Goal: Task Accomplishment & Management: Complete application form

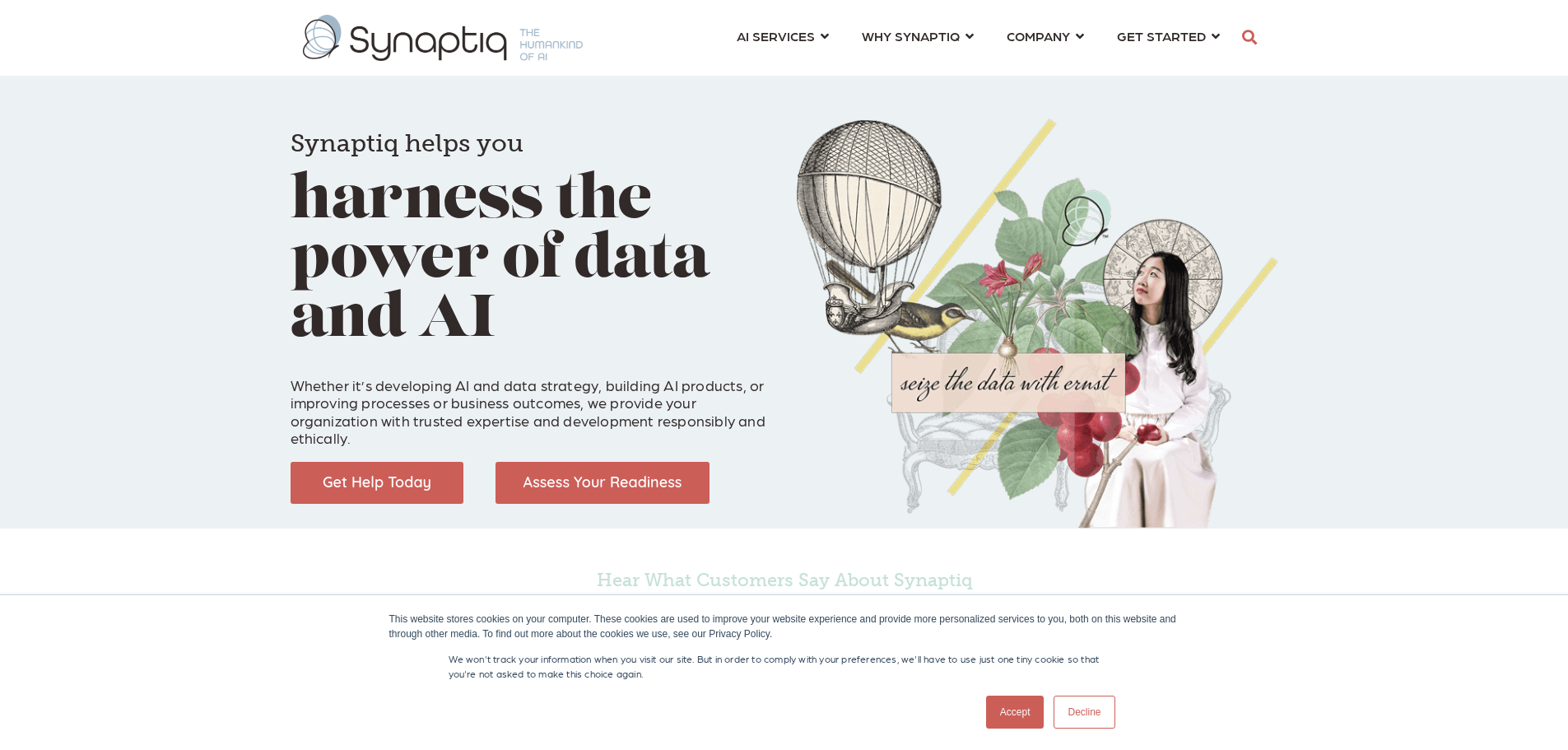
scroll to position [0, 8]
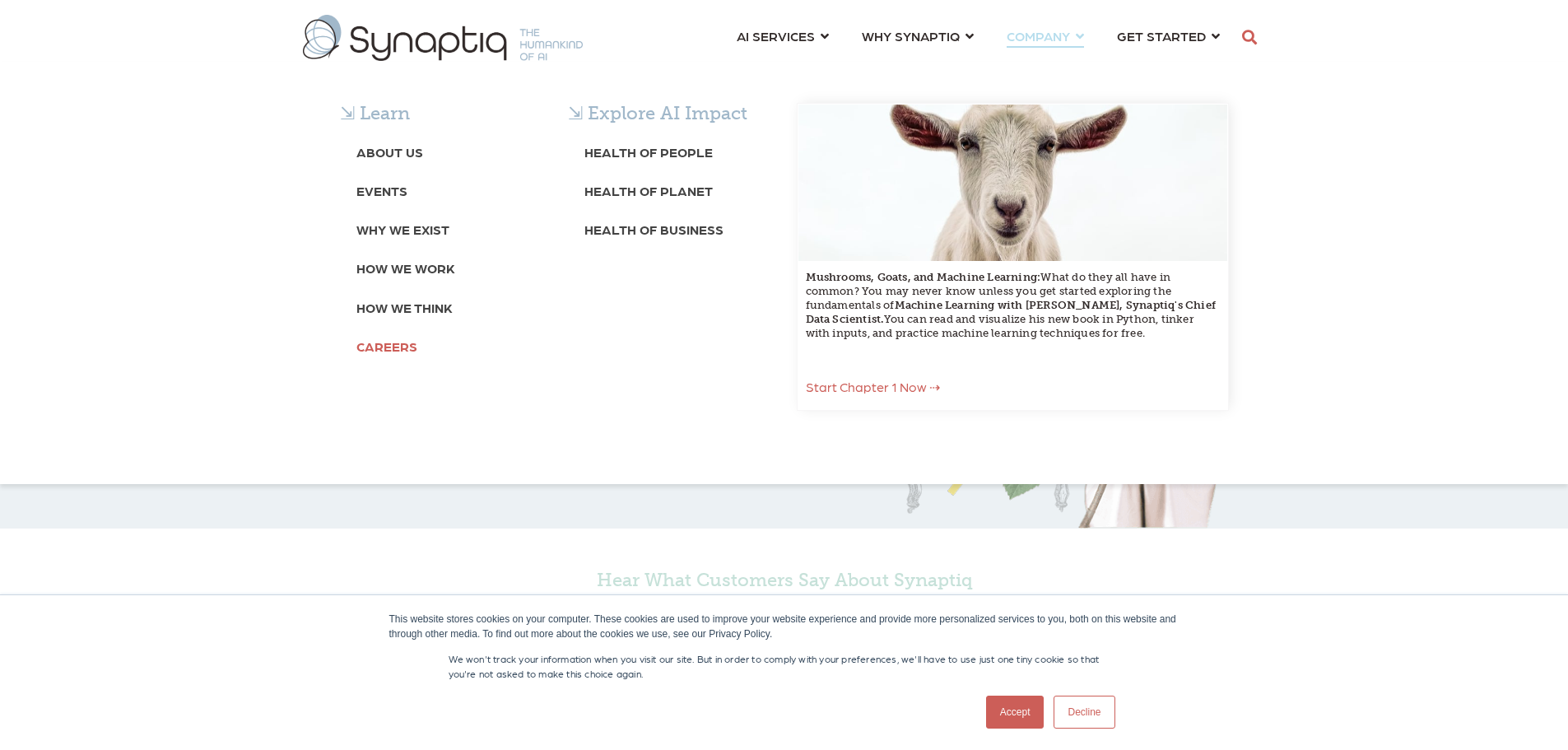
click at [398, 346] on b "Careers" at bounding box center [386, 346] width 61 height 16
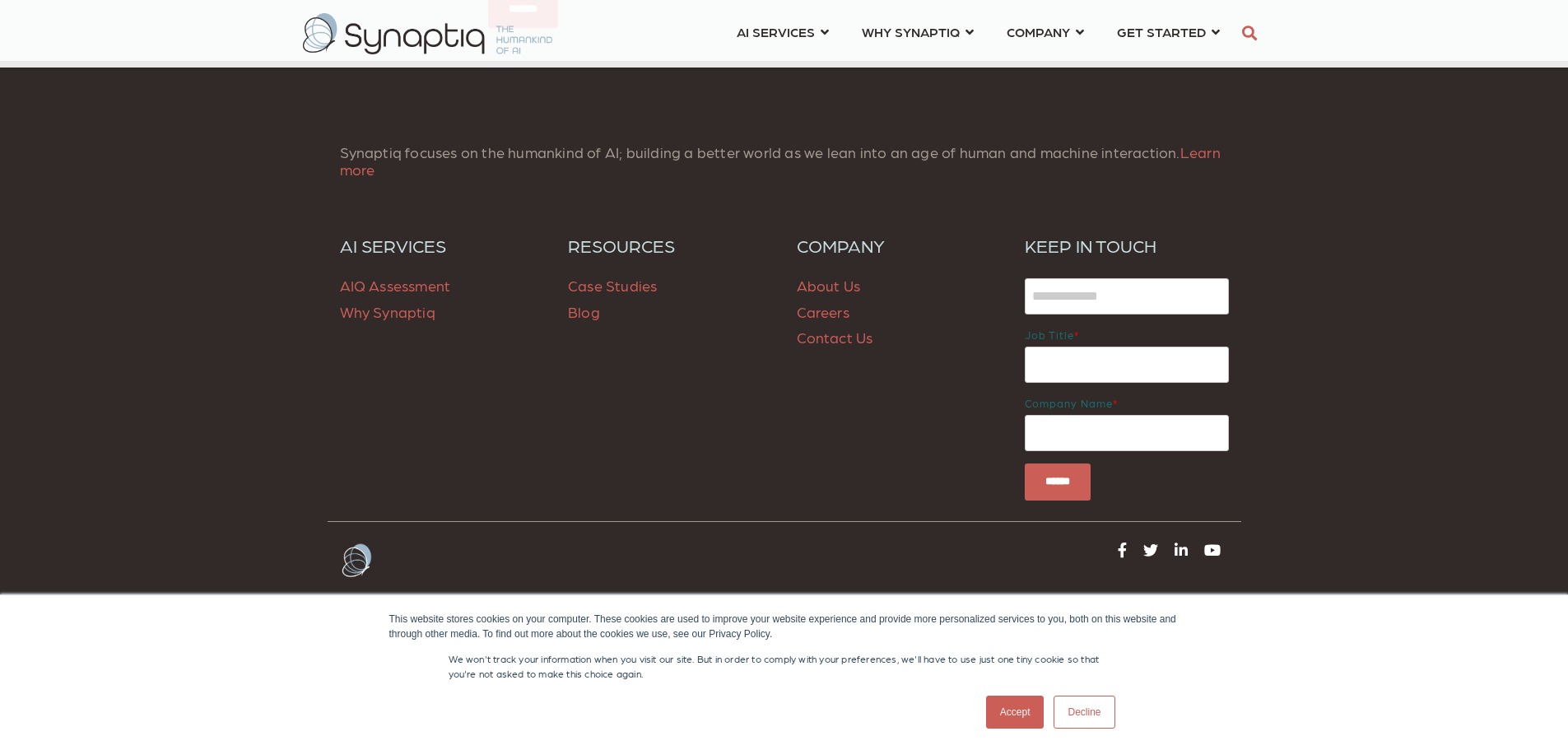
scroll to position [1226, 0]
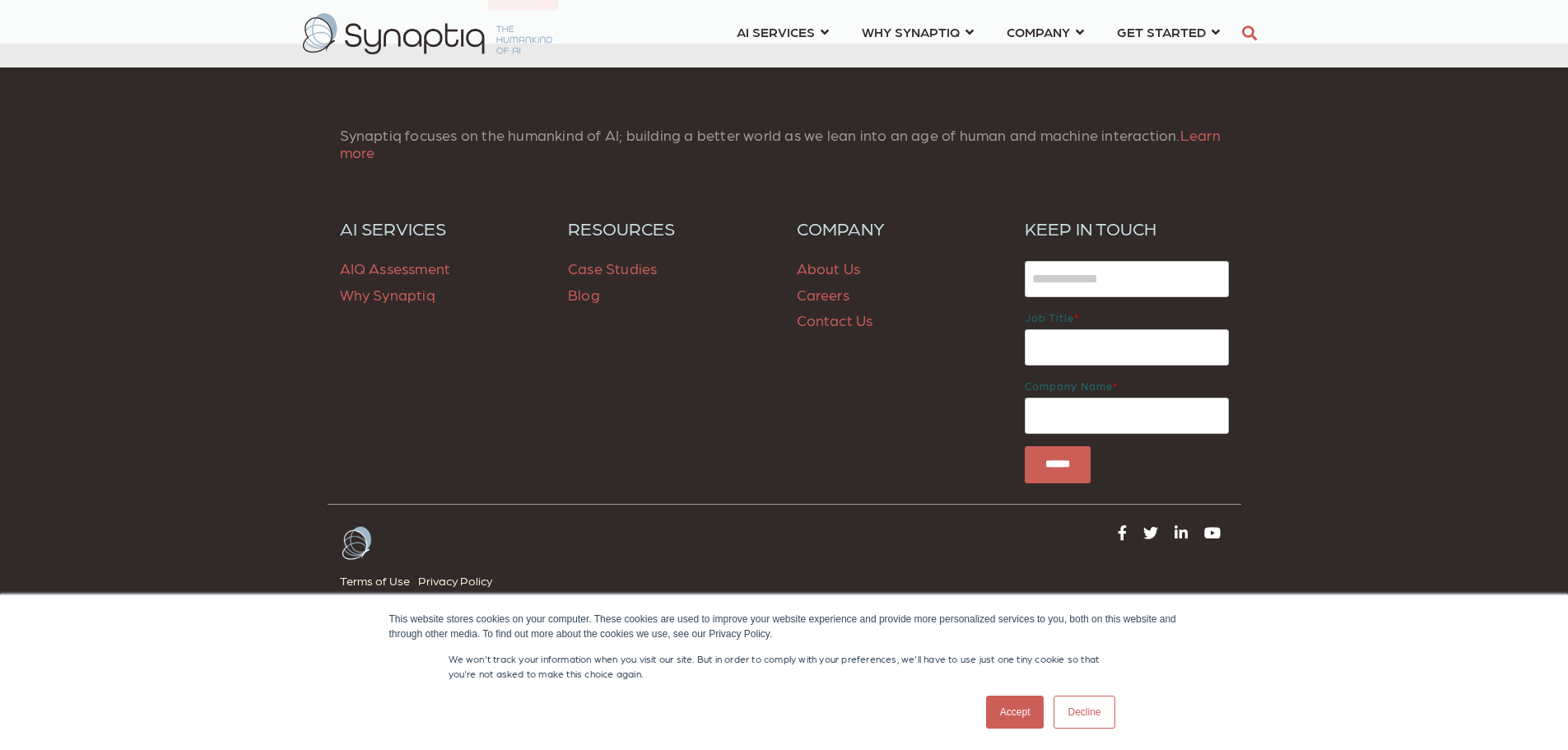
click at [827, 294] on link "Careers" at bounding box center [823, 294] width 53 height 17
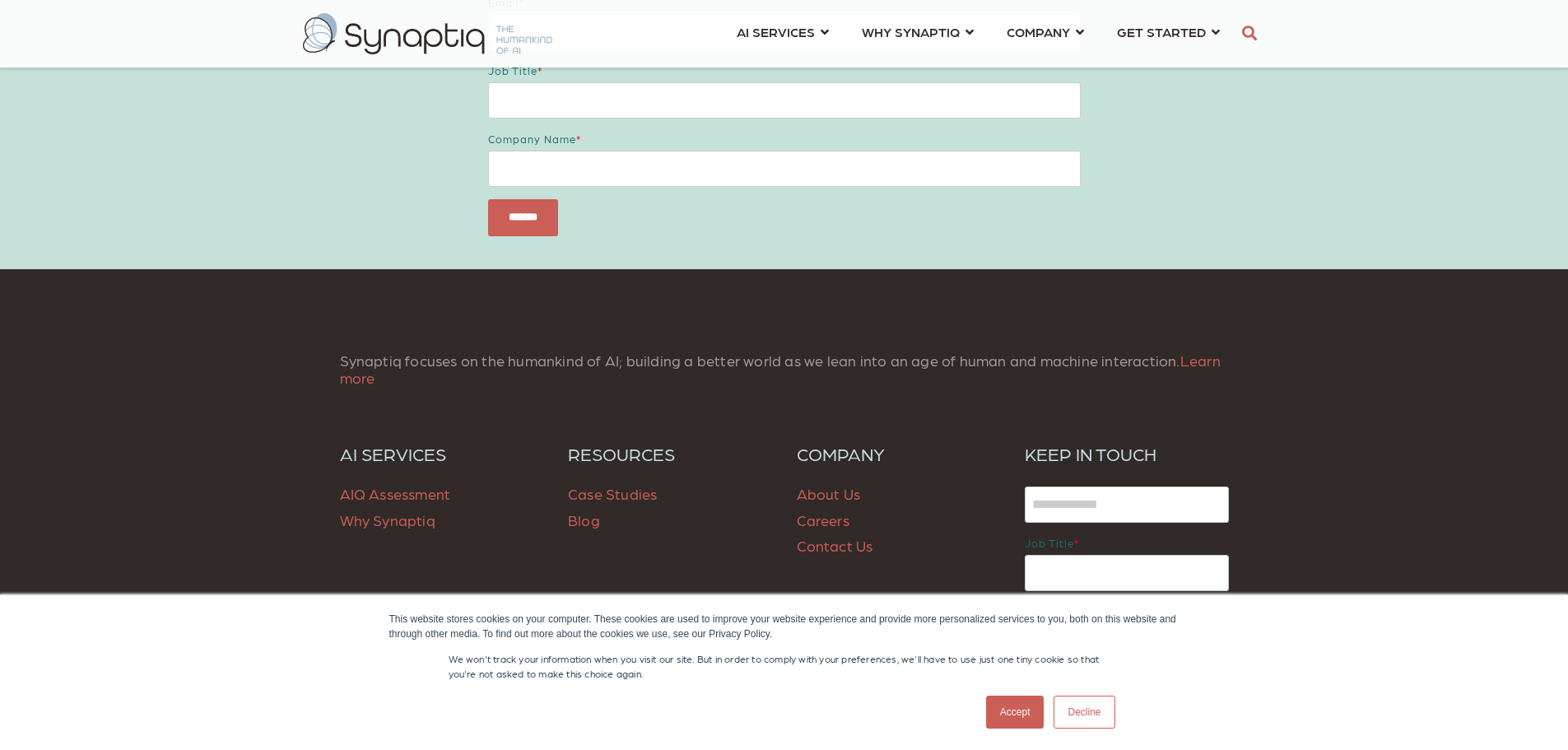
scroll to position [1226, 0]
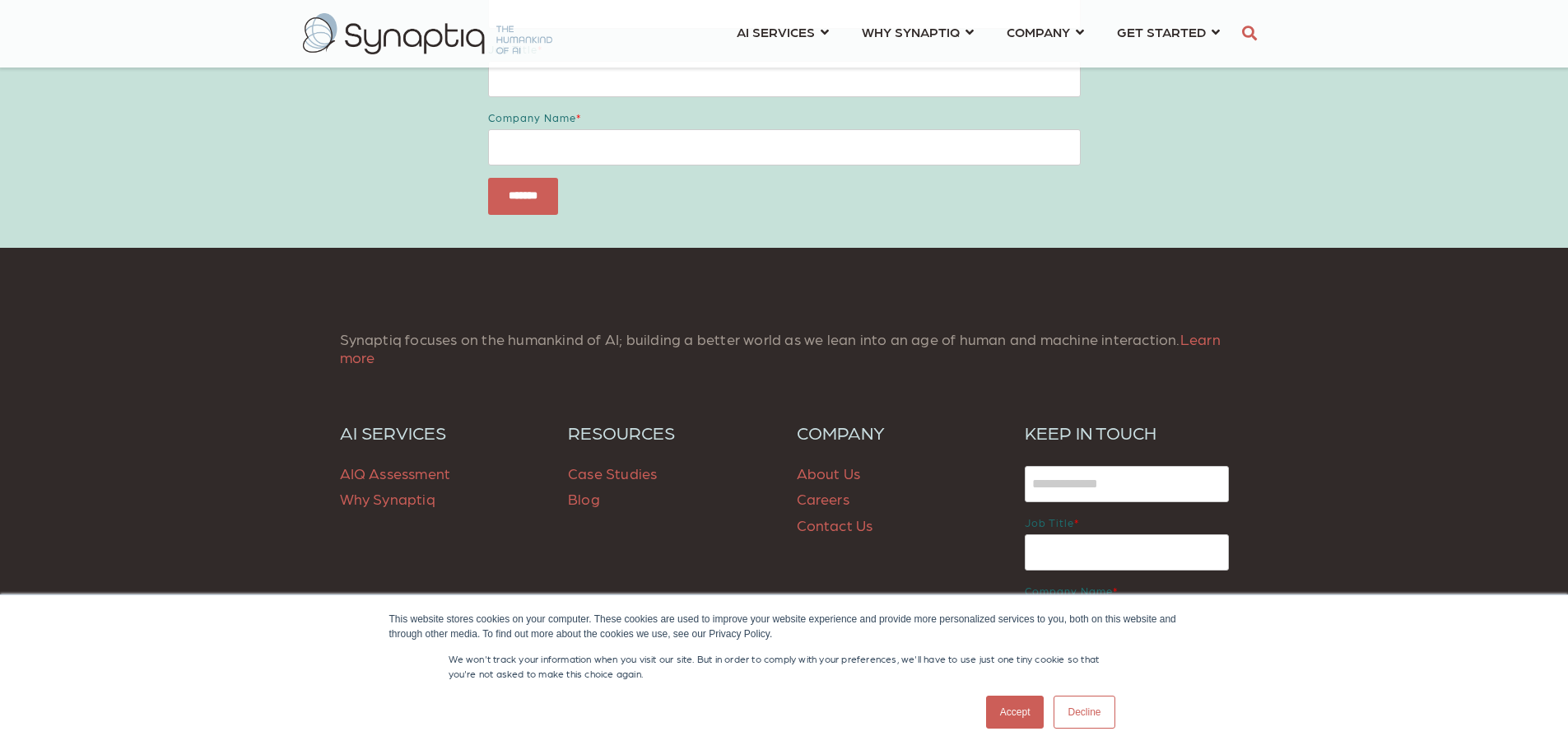
scroll to position [2223, 0]
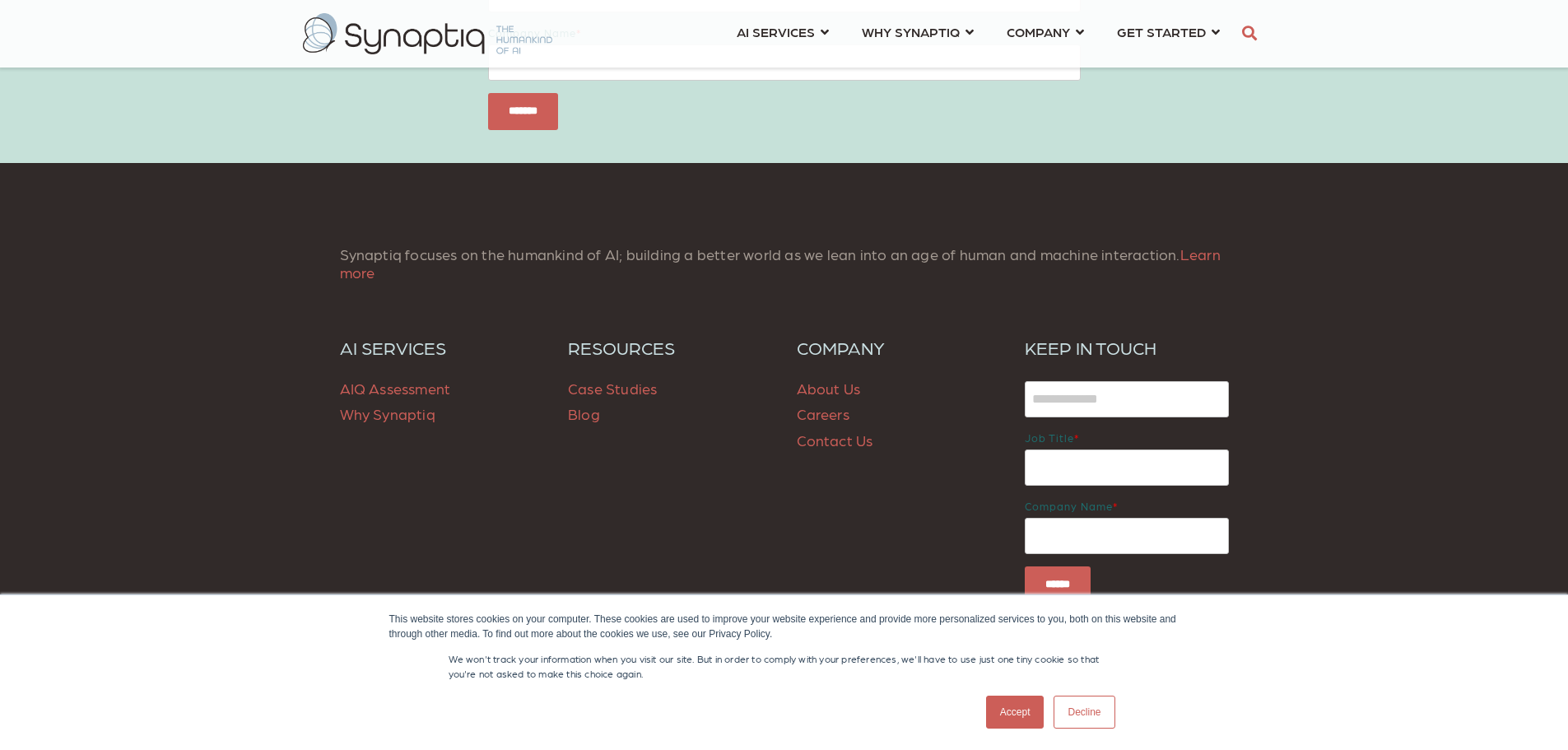
click at [833, 413] on link "Careers" at bounding box center [823, 413] width 53 height 17
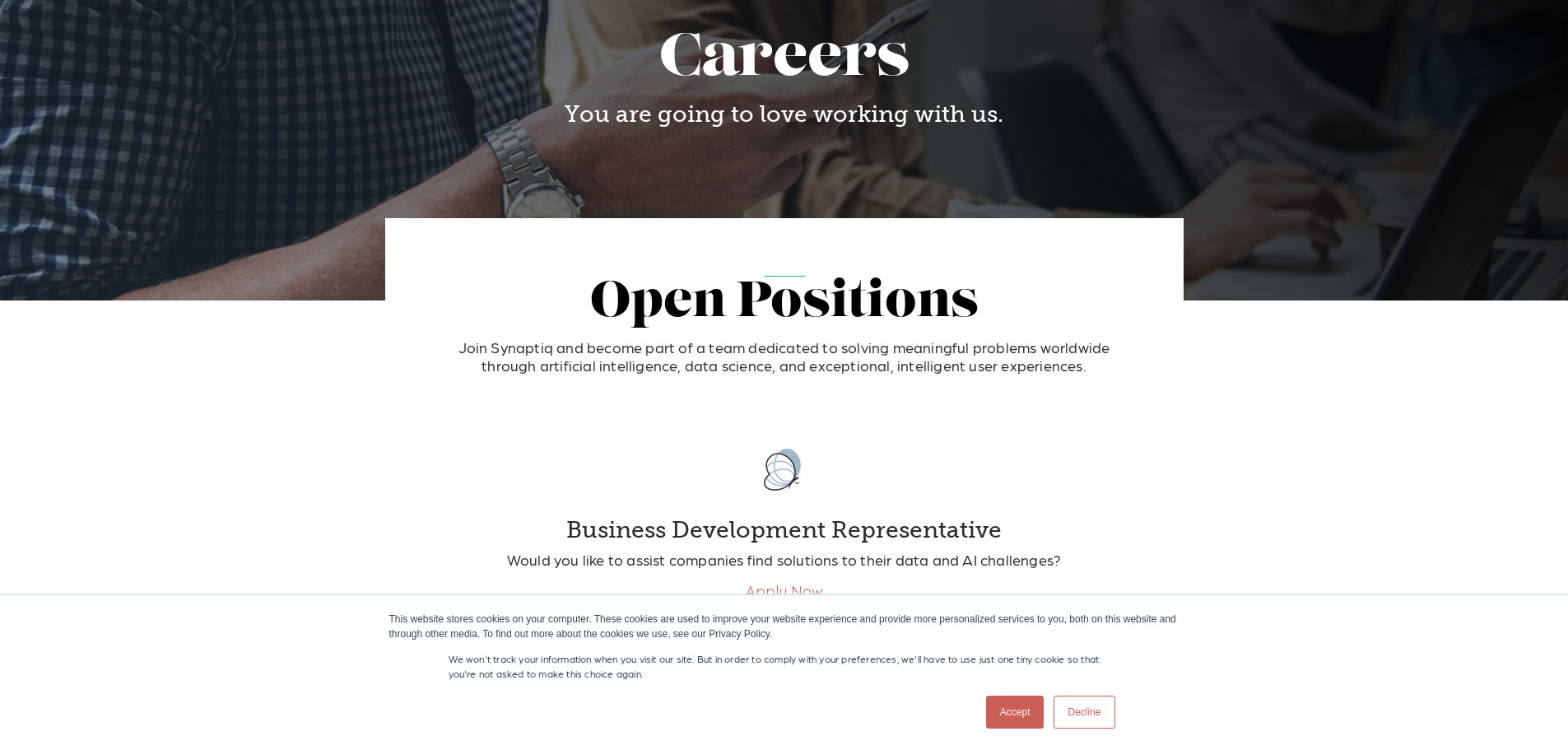
scroll to position [412, 0]
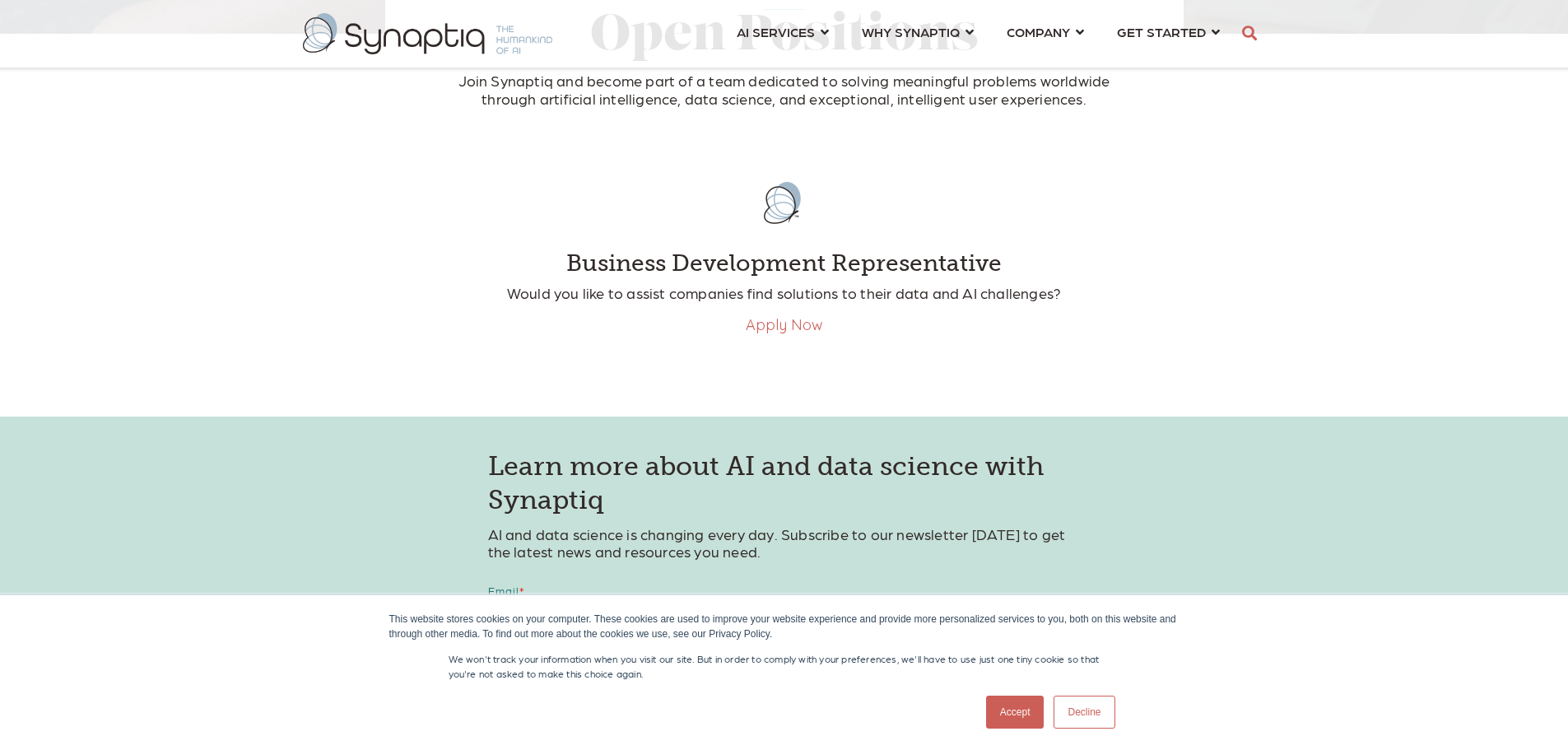
click at [762, 322] on link "Apply Now" at bounding box center [784, 325] width 78 height 19
